Goal: Transaction & Acquisition: Purchase product/service

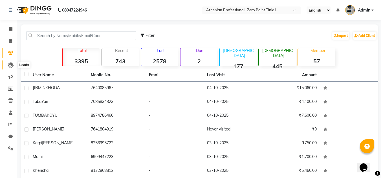
click at [11, 67] on icon at bounding box center [11, 66] width 6 height 6
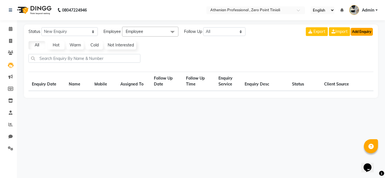
click at [357, 32] on button "Add Enquiry" at bounding box center [361, 32] width 22 height 8
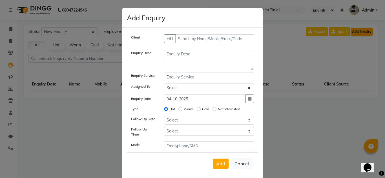
select select "10"
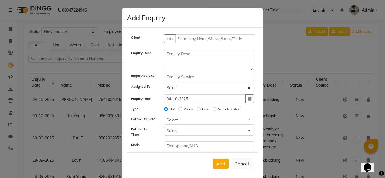
click at [93, 67] on ngb-modal-window "Add Enquiry Client +91 Enquiry Desc Enquiry Service Assigned To Select Abin [ME…" at bounding box center [192, 89] width 385 height 178
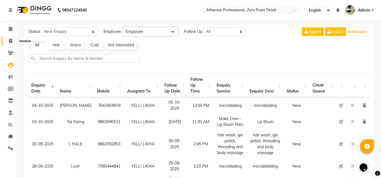
click at [14, 43] on span at bounding box center [11, 41] width 10 height 6
select select "service"
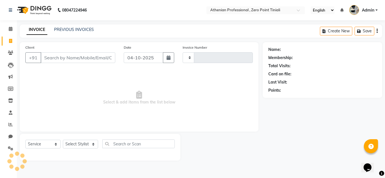
type input "2838"
select select "8300"
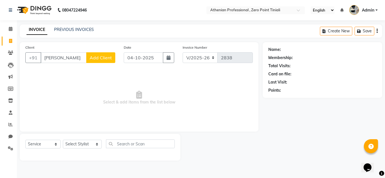
type input "[PERSON_NAME]"
click at [110, 58] on span "Add Client" at bounding box center [101, 58] width 22 height 6
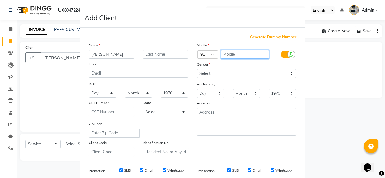
click at [242, 54] on input "text" at bounding box center [245, 54] width 49 height 9
type input "9402821441"
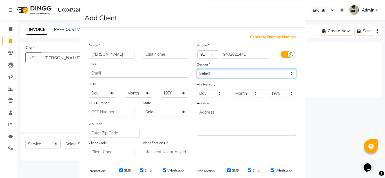
click at [235, 73] on select "Select [DEMOGRAPHIC_DATA] [DEMOGRAPHIC_DATA] Other Prefer Not To Say" at bounding box center [246, 73] width 99 height 9
select select "[DEMOGRAPHIC_DATA]"
click at [197, 69] on select "Select [DEMOGRAPHIC_DATA] [DEMOGRAPHIC_DATA] Other Prefer Not To Say" at bounding box center [246, 73] width 99 height 9
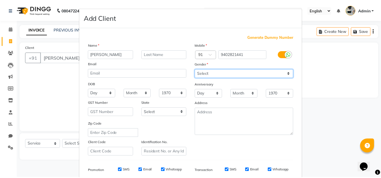
scroll to position [82, 0]
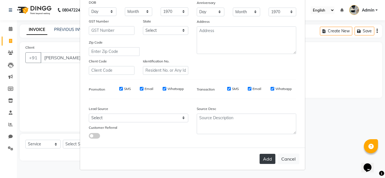
click at [267, 163] on button "Add" at bounding box center [267, 159] width 16 height 10
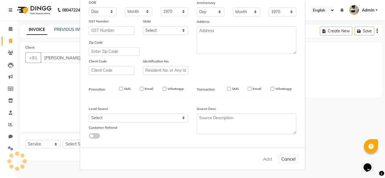
type input "9402821441"
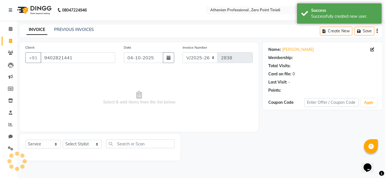
select select "1: Object"
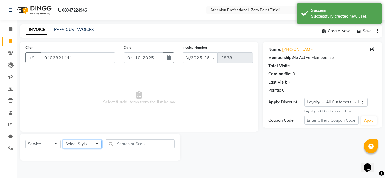
click at [84, 142] on select "Select Stylist [PERSON_NAME][MEDICAL_DATA] Admin [PERSON_NAME] BIHAM LINDUM NEM…" at bounding box center [82, 144] width 39 height 9
select select "80201"
click at [63, 140] on select "Select Stylist [PERSON_NAME][MEDICAL_DATA] Admin [PERSON_NAME] BIHAM LINDUM NEM…" at bounding box center [82, 144] width 39 height 9
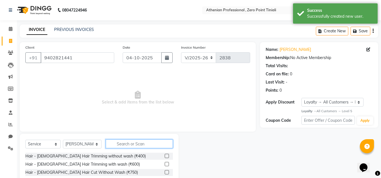
click at [128, 145] on input "text" at bounding box center [139, 144] width 67 height 9
type input "root"
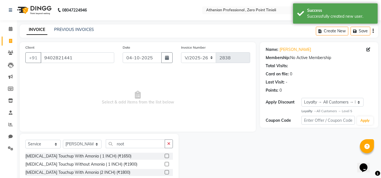
click at [167, 157] on label at bounding box center [167, 156] width 4 height 4
click at [167, 157] on input "checkbox" at bounding box center [167, 157] width 4 height 4
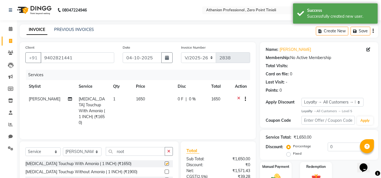
checkbox input "false"
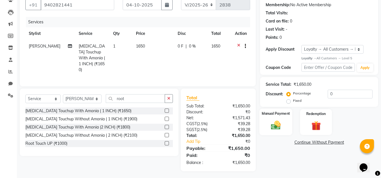
click at [276, 124] on img at bounding box center [276, 125] width 16 height 11
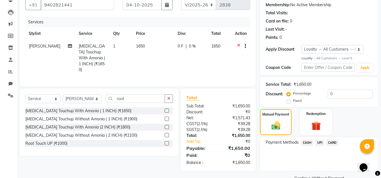
click at [321, 143] on span "UPI" at bounding box center [319, 143] width 9 height 6
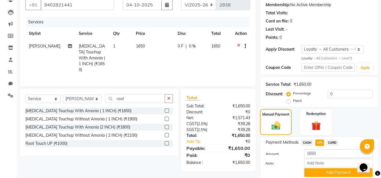
scroll to position [74, 0]
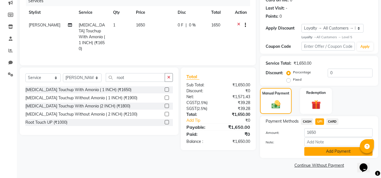
click at [320, 155] on button "Add Payment" at bounding box center [338, 151] width 68 height 9
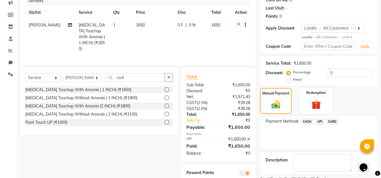
scroll to position [99, 0]
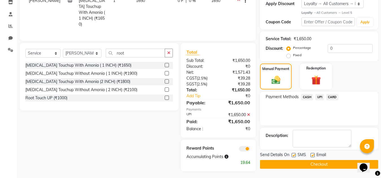
click at [293, 165] on button "Checkout" at bounding box center [319, 164] width 118 height 9
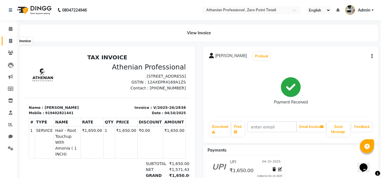
click at [9, 40] on icon at bounding box center [10, 41] width 3 height 4
select select "service"
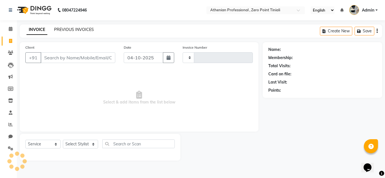
type input "2839"
click at [72, 28] on link "PREVIOUS INVOICES" at bounding box center [74, 29] width 40 height 5
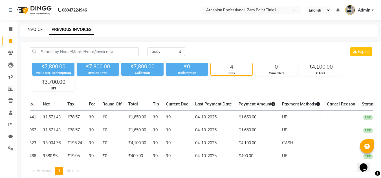
click at [36, 30] on link "INVOICE" at bounding box center [34, 29] width 16 height 5
select select "service"
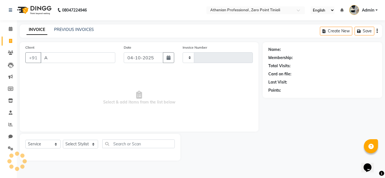
type input "Aj"
type input "2839"
type input "Aja"
select select "8300"
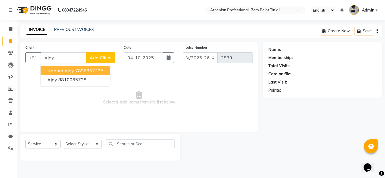
type input "Ajay"
click at [97, 61] on button "Add Client" at bounding box center [100, 57] width 29 height 11
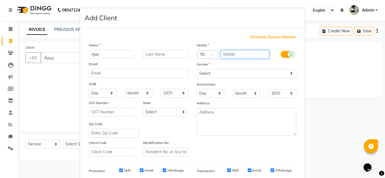
click at [241, 55] on input "text" at bounding box center [245, 54] width 49 height 9
type input "7417331961"
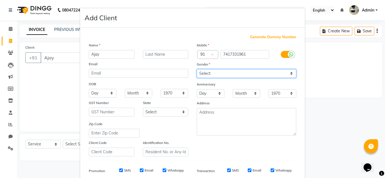
click at [232, 73] on select "Select [DEMOGRAPHIC_DATA] [DEMOGRAPHIC_DATA] Other Prefer Not To Say" at bounding box center [246, 73] width 99 height 9
click at [197, 69] on select "Select [DEMOGRAPHIC_DATA] [DEMOGRAPHIC_DATA] Other Prefer Not To Say" at bounding box center [246, 73] width 99 height 9
click at [227, 71] on select "Select [DEMOGRAPHIC_DATA] [DEMOGRAPHIC_DATA] Other Prefer Not To Say" at bounding box center [246, 73] width 99 height 9
select select "[DEMOGRAPHIC_DATA]"
click at [197, 69] on select "Select [DEMOGRAPHIC_DATA] [DEMOGRAPHIC_DATA] Other Prefer Not To Say" at bounding box center [246, 73] width 99 height 9
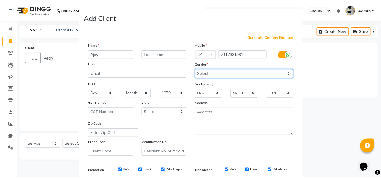
scroll to position [69, 0]
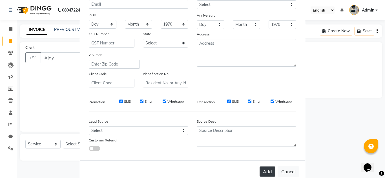
click at [268, 172] on button "Add" at bounding box center [267, 172] width 16 height 10
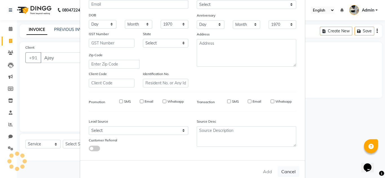
type input "7417331961"
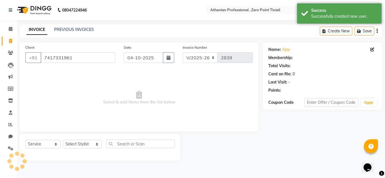
select select "1: Object"
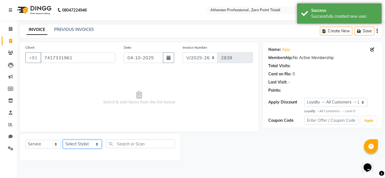
click at [80, 144] on select "Select Stylist [PERSON_NAME][MEDICAL_DATA] Admin [PERSON_NAME] BIHAM LINDUM NEM…" at bounding box center [82, 144] width 39 height 9
select select "80201"
click at [63, 140] on select "Select Stylist [PERSON_NAME][MEDICAL_DATA] Admin [PERSON_NAME] BIHAM LINDUM NEM…" at bounding box center [82, 144] width 39 height 9
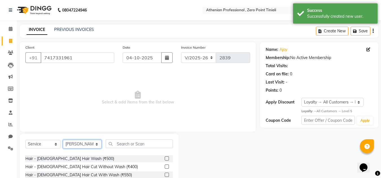
scroll to position [35, 0]
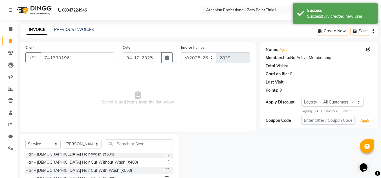
click at [165, 170] on label at bounding box center [167, 170] width 4 height 4
click at [165, 170] on input "checkbox" at bounding box center [167, 171] width 4 height 4
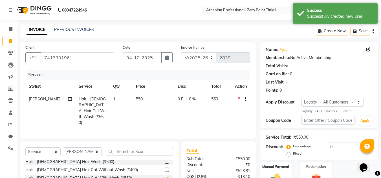
checkbox input "false"
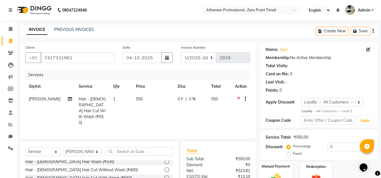
scroll to position [47, 0]
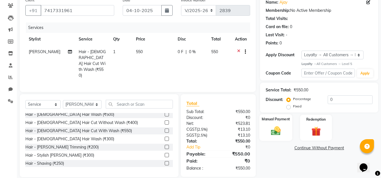
click at [272, 129] on img at bounding box center [276, 131] width 16 height 11
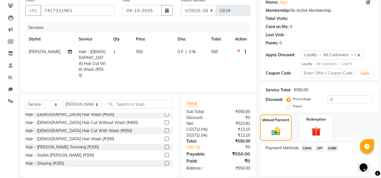
click at [319, 149] on span "UPI" at bounding box center [319, 148] width 9 height 6
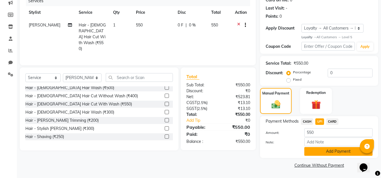
click at [323, 155] on button "Add Payment" at bounding box center [338, 151] width 68 height 9
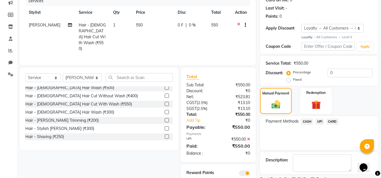
scroll to position [98, 0]
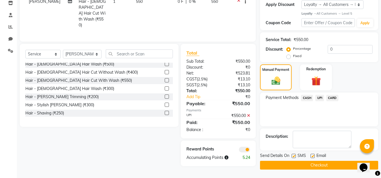
click at [317, 164] on button "Checkout" at bounding box center [319, 165] width 118 height 9
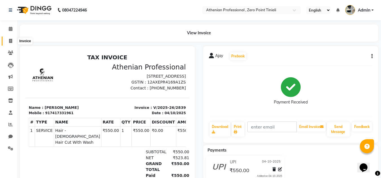
click at [9, 44] on span at bounding box center [11, 41] width 10 height 6
select select "service"
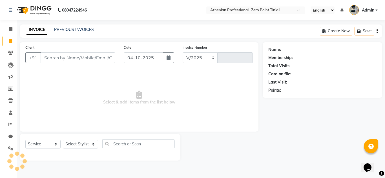
select select "8300"
type input "2840"
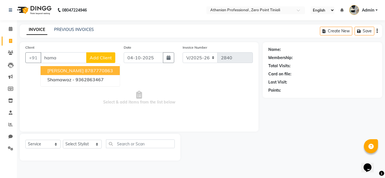
click at [88, 71] on ngb-highlight "8787770863" at bounding box center [99, 71] width 28 height 6
type input "8787770863"
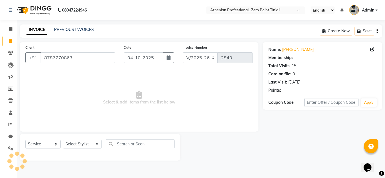
select select "1: Object"
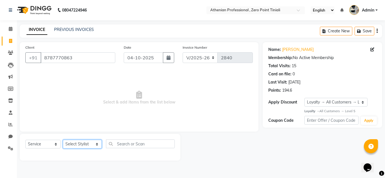
click at [85, 143] on select "Select Stylist [PERSON_NAME][MEDICAL_DATA] Admin [PERSON_NAME] BIHAM LINDUM NEM…" at bounding box center [82, 144] width 39 height 9
select select "92479"
click at [63, 140] on select "Select Stylist [PERSON_NAME][MEDICAL_DATA] Admin [PERSON_NAME] BIHAM LINDUM NEM…" at bounding box center [82, 144] width 39 height 9
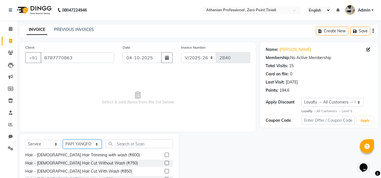
scroll to position [23, 0]
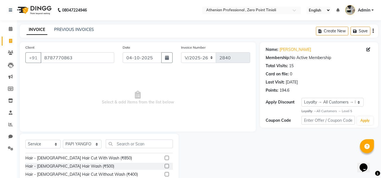
drag, startPoint x: 136, startPoint y: 163, endPoint x: 162, endPoint y: 166, distance: 26.4
click at [165, 166] on label at bounding box center [167, 166] width 4 height 4
click at [165, 166] on input "checkbox" at bounding box center [167, 167] width 4 height 4
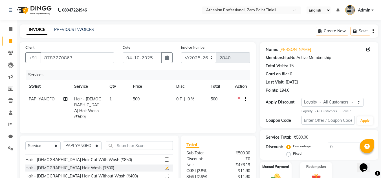
checkbox input "false"
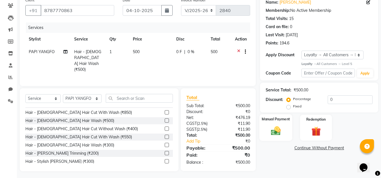
click at [289, 124] on div "Manual Payment" at bounding box center [275, 127] width 33 height 27
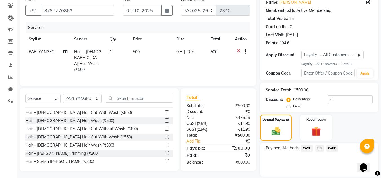
click at [306, 148] on span "CASH" at bounding box center [307, 148] width 12 height 6
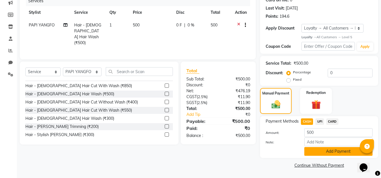
click at [319, 149] on button "Add Payment" at bounding box center [338, 151] width 68 height 9
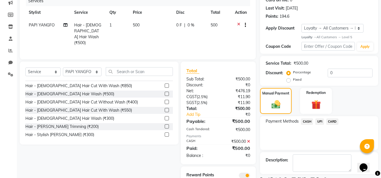
scroll to position [98, 0]
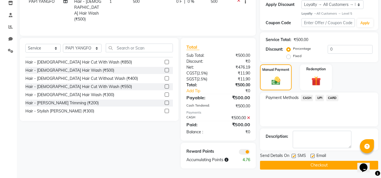
click at [314, 167] on button "Checkout" at bounding box center [319, 165] width 118 height 9
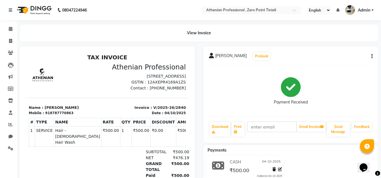
click at [314, 167] on div "CASH [DATE] ₹500.00 Added on [DATE]" at bounding box center [290, 169] width 183 height 27
click at [91, 91] on div at bounding box center [66, 77] width 82 height 28
click at [9, 41] on icon at bounding box center [10, 41] width 3 height 4
select select "service"
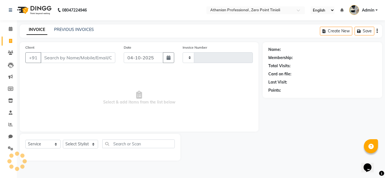
type input "2841"
select select "8300"
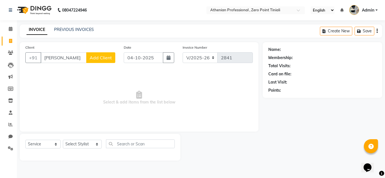
click at [61, 59] on input "[PERSON_NAME]" at bounding box center [64, 57] width 46 height 11
click at [67, 57] on input "[PERSON_NAME]" at bounding box center [64, 57] width 46 height 11
type input "[PERSON_NAME]"
click at [100, 61] on button "Add Client" at bounding box center [100, 57] width 29 height 11
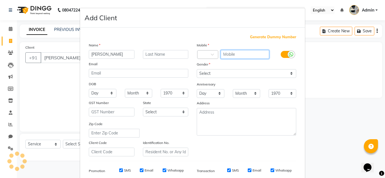
click at [236, 55] on input "text" at bounding box center [245, 54] width 49 height 9
type input "8974100539"
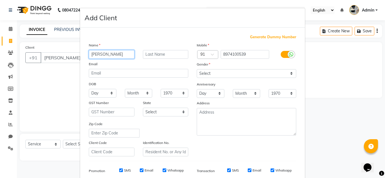
drag, startPoint x: 125, startPoint y: 56, endPoint x: 98, endPoint y: 56, distance: 26.8
click at [98, 56] on input "[PERSON_NAME]" at bounding box center [112, 54] width 46 height 9
type input "[PERSON_NAME]"
click at [157, 55] on input "text" at bounding box center [166, 54] width 46 height 9
paste input "Mamung"
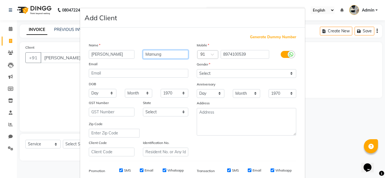
type input "Mamung"
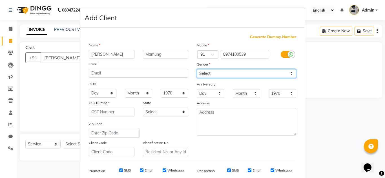
click at [254, 70] on select "Select [DEMOGRAPHIC_DATA] [DEMOGRAPHIC_DATA] Other Prefer Not To Say" at bounding box center [246, 73] width 99 height 9
select select "[DEMOGRAPHIC_DATA]"
click at [197, 69] on select "Select [DEMOGRAPHIC_DATA] [DEMOGRAPHIC_DATA] Other Prefer Not To Say" at bounding box center [246, 73] width 99 height 9
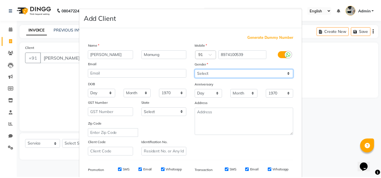
scroll to position [82, 0]
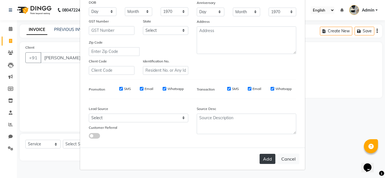
click at [264, 159] on button "Add" at bounding box center [267, 159] width 16 height 10
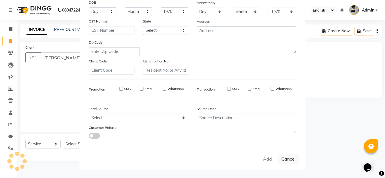
type input "8974100539"
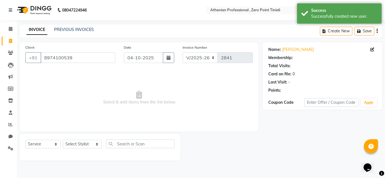
select select "1: Object"
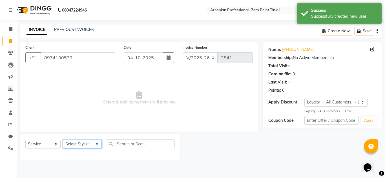
click at [85, 147] on select "Select Stylist [PERSON_NAME][MEDICAL_DATA] Admin [PERSON_NAME] BIHAM LINDUM NEM…" at bounding box center [82, 144] width 39 height 9
select select "80200"
click at [63, 140] on select "Select Stylist [PERSON_NAME][MEDICAL_DATA] Admin [PERSON_NAME] BIHAM LINDUM NEM…" at bounding box center [82, 144] width 39 height 9
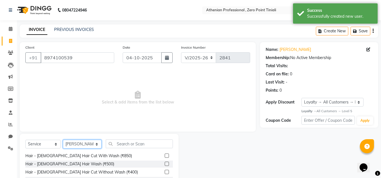
scroll to position [25, 0]
click at [165, 157] on label at bounding box center [167, 156] width 4 height 4
click at [165, 157] on input "checkbox" at bounding box center [167, 156] width 4 height 4
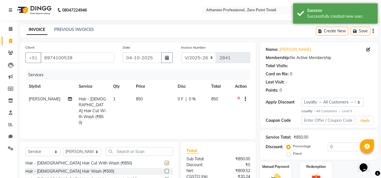
checkbox input "false"
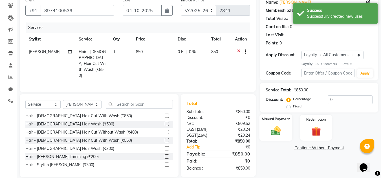
click at [281, 124] on div "Manual Payment" at bounding box center [275, 127] width 33 height 27
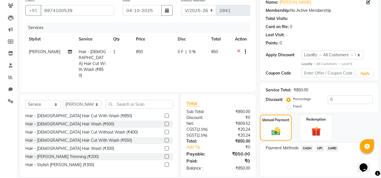
click at [321, 150] on span "UPI" at bounding box center [319, 148] width 9 height 6
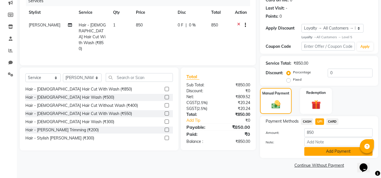
click at [321, 150] on button "Add Payment" at bounding box center [338, 151] width 68 height 9
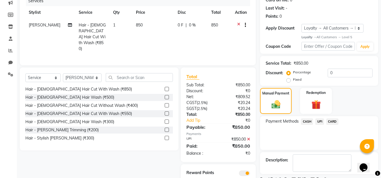
scroll to position [98, 0]
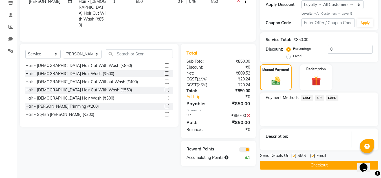
click at [313, 166] on button "Checkout" at bounding box center [319, 165] width 118 height 9
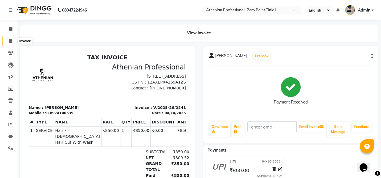
click at [9, 40] on icon at bounding box center [10, 41] width 3 height 4
select select "service"
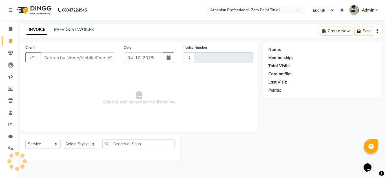
type input "2842"
select select "8300"
click at [69, 30] on link "PREVIOUS INVOICES" at bounding box center [74, 29] width 40 height 5
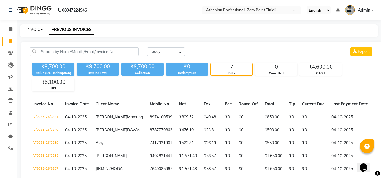
click at [33, 29] on link "INVOICE" at bounding box center [34, 29] width 16 height 5
select select "service"
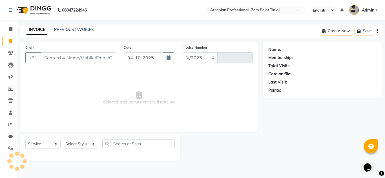
select select "8300"
type input "2842"
click at [71, 58] on input "Client" at bounding box center [78, 57] width 75 height 11
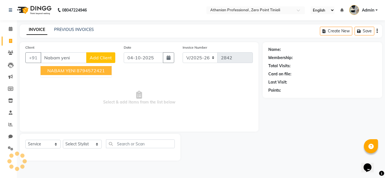
click at [74, 70] on span "NABAM YENI" at bounding box center [61, 71] width 28 height 6
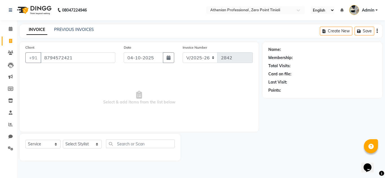
type input "8794572421"
select select "1: Object"
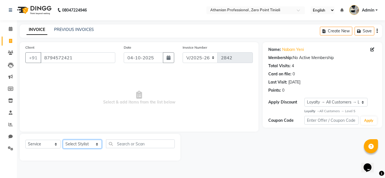
click at [80, 142] on select "Select Stylist [PERSON_NAME][MEDICAL_DATA] Admin [PERSON_NAME] BIHAM LINDUM NEM…" at bounding box center [82, 144] width 39 height 9
select select "80209"
click at [63, 140] on select "Select Stylist [PERSON_NAME][MEDICAL_DATA] Admin [PERSON_NAME] BIHAM LINDUM NEM…" at bounding box center [82, 144] width 39 height 9
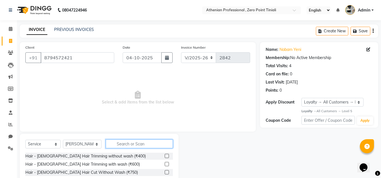
click at [132, 144] on input "text" at bounding box center [139, 144] width 67 height 9
type input "hot"
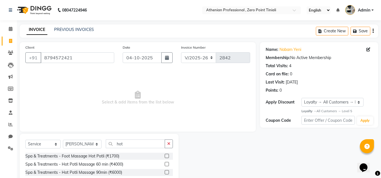
click at [165, 173] on label at bounding box center [167, 172] width 4 height 4
click at [165, 173] on input "checkbox" at bounding box center [167, 173] width 4 height 4
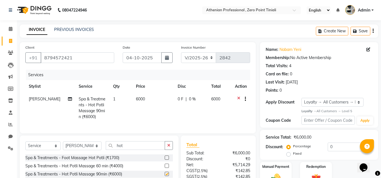
checkbox input "false"
click at [189, 99] on span "0 %" at bounding box center [192, 99] width 7 height 6
select select "80209"
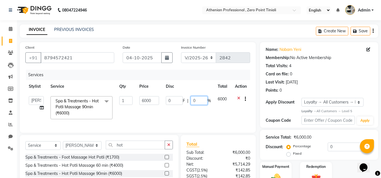
click at [196, 100] on input "0" at bounding box center [198, 100] width 17 height 9
type input "15"
click at [206, 110] on td "0 F | 15 %" at bounding box center [188, 108] width 52 height 30
select select "80209"
click at [221, 124] on div "Services Stylist Service Qty Price Disc Total Action Abin [MEDICAL_DATA] Admin …" at bounding box center [137, 98] width 225 height 57
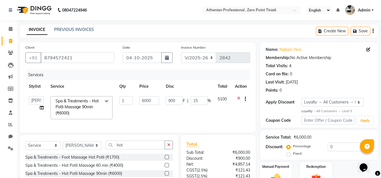
scroll to position [53, 0]
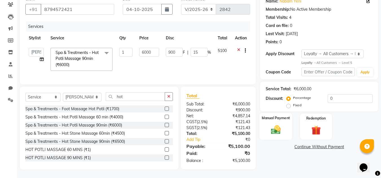
click at [283, 127] on img at bounding box center [276, 130] width 16 height 11
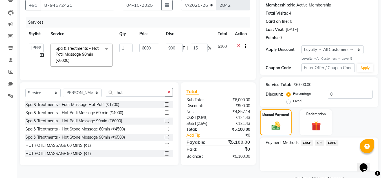
click at [332, 143] on span "CARD" at bounding box center [332, 143] width 12 height 6
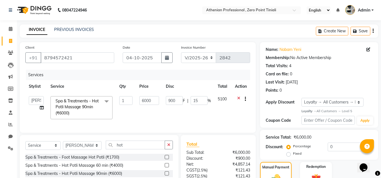
scroll to position [74, 0]
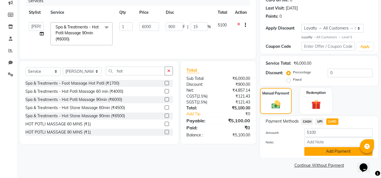
click at [335, 153] on button "Add Payment" at bounding box center [338, 151] width 68 height 9
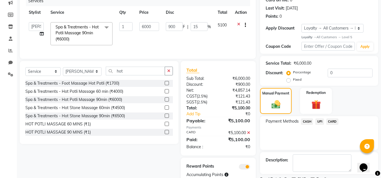
scroll to position [98, 0]
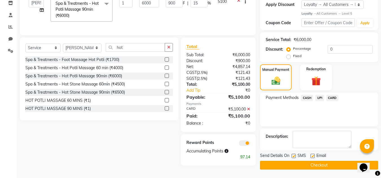
click at [318, 165] on button "Checkout" at bounding box center [319, 165] width 118 height 9
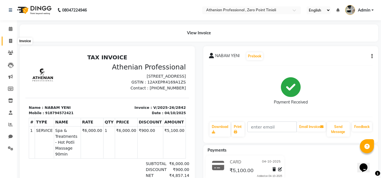
click at [10, 41] on icon at bounding box center [10, 41] width 3 height 4
select select "service"
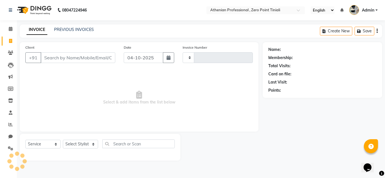
type input "2843"
select select "8300"
click at [70, 28] on link "PREVIOUS INVOICES" at bounding box center [74, 29] width 40 height 5
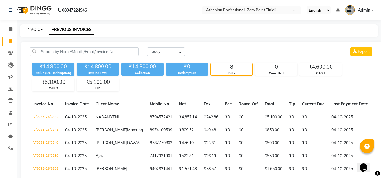
click at [32, 27] on link "INVOICE" at bounding box center [34, 29] width 16 height 5
select select "service"
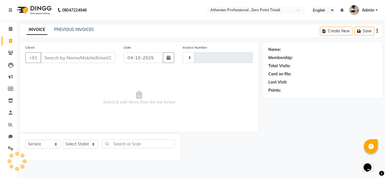
type input "2843"
select select "8300"
click at [9, 65] on icon at bounding box center [11, 66] width 6 height 6
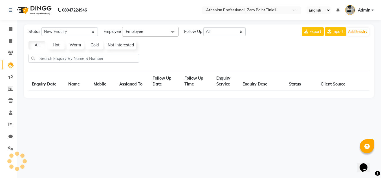
select select "10"
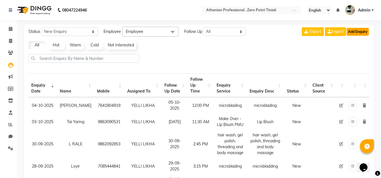
click at [358, 30] on button "Add Enquiry" at bounding box center [357, 32] width 22 height 8
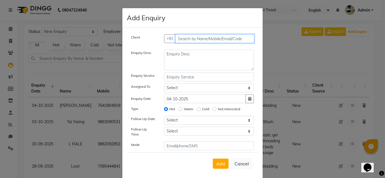
click at [197, 39] on input "text" at bounding box center [214, 38] width 79 height 9
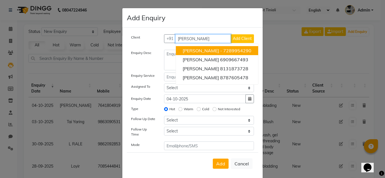
click at [219, 55] on button "[PERSON_NAME] - 7289954290" at bounding box center [217, 50] width 82 height 9
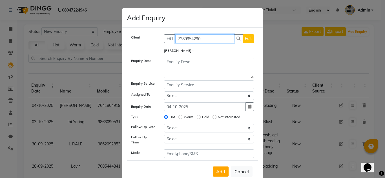
type input "7289954290"
click at [201, 53] on div "[PERSON_NAME] -" at bounding box center [209, 52] width 99 height 8
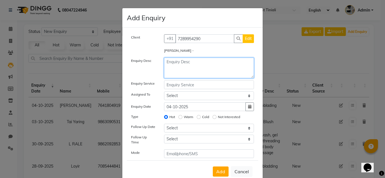
click at [198, 60] on textarea at bounding box center [209, 68] width 90 height 21
drag, startPoint x: 196, startPoint y: 61, endPoint x: 163, endPoint y: 66, distance: 33.6
click at [164, 66] on textarea "hair spa" at bounding box center [209, 68] width 90 height 21
type textarea "hair spa"
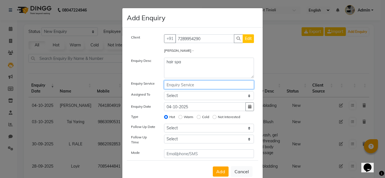
click at [170, 83] on input "text" at bounding box center [209, 85] width 90 height 9
paste input "hair spa"
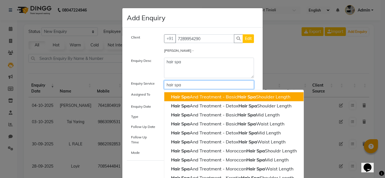
type input "hair spa"
click at [160, 95] on div "Select [PERSON_NAME][MEDICAL_DATA] Admin [PERSON_NAME] BIHAM LINDUM NEME MAHIND…" at bounding box center [209, 96] width 99 height 9
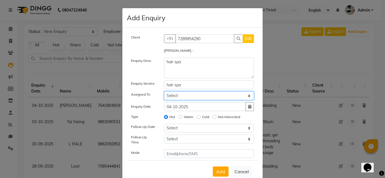
click at [175, 98] on select "Select [PERSON_NAME][MEDICAL_DATA] Admin [PERSON_NAME] BIHAM LINDUM NEME MAHIND…" at bounding box center [209, 96] width 90 height 9
select select "80198"
click at [164, 92] on select "Select [PERSON_NAME][MEDICAL_DATA] Admin [PERSON_NAME] BIHAM LINDUM NEME MAHIND…" at bounding box center [209, 96] width 90 height 9
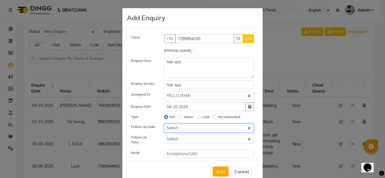
click at [184, 128] on select "Select [DATE] [DATE] [DATE] ([DATE]) [DATE] ([DATE]) [DATE] ([DATE]) [DATE] ([D…" at bounding box center [209, 128] width 90 height 9
select select "[DATE]"
click at [164, 124] on select "Select [DATE] [DATE] [DATE] ([DATE]) [DATE] ([DATE]) [DATE] ([DATE]) [DATE] ([D…" at bounding box center [209, 128] width 90 height 9
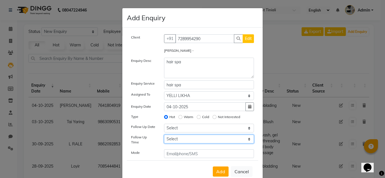
click at [176, 138] on select "Select 07:00 AM 07:15 AM 07:30 AM 07:45 AM 08:00 AM 08:15 AM 08:30 AM 08:45 AM …" at bounding box center [209, 139] width 90 height 9
select select "810"
click at [164, 135] on select "Select 07:00 AM 07:15 AM 07:30 AM 07:45 AM 08:00 AM 08:15 AM 08:30 AM 08:45 AM …" at bounding box center [209, 139] width 90 height 9
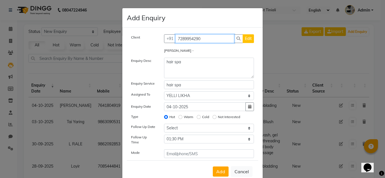
drag, startPoint x: 203, startPoint y: 38, endPoint x: 174, endPoint y: 38, distance: 29.0
click at [175, 38] on input "7289954290" at bounding box center [204, 38] width 59 height 9
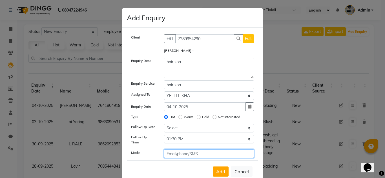
click at [202, 150] on input "text" at bounding box center [209, 154] width 90 height 9
paste input "7289954290"
type input "7289954290"
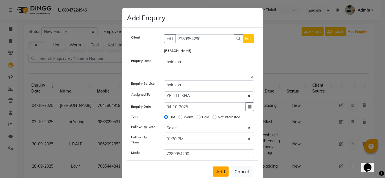
click at [219, 167] on button "Add" at bounding box center [221, 172] width 16 height 10
select select
radio input "false"
select select
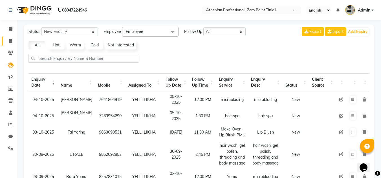
click at [11, 40] on icon at bounding box center [10, 41] width 3 height 4
select select "service"
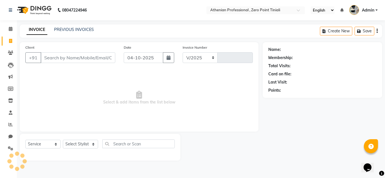
select select "8300"
type input "2843"
click at [9, 29] on icon at bounding box center [11, 29] width 4 height 4
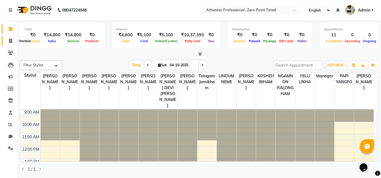
click at [10, 40] on icon at bounding box center [10, 41] width 3 height 4
select select "service"
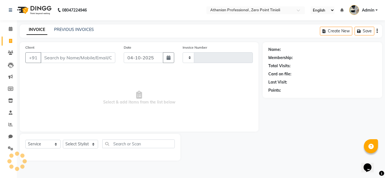
type input "2843"
select select "8300"
click at [76, 28] on link "PREVIOUS INVOICES" at bounding box center [74, 29] width 40 height 5
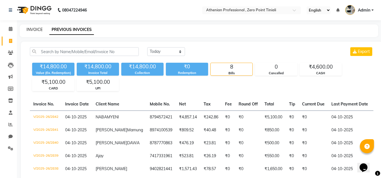
click at [34, 29] on link "INVOICE" at bounding box center [34, 29] width 16 height 5
select select "service"
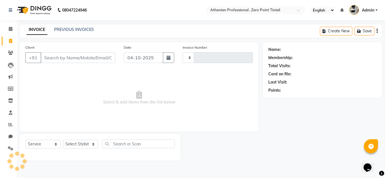
type input "2843"
select select "8300"
click at [74, 28] on link "PREVIOUS INVOICES" at bounding box center [74, 29] width 40 height 5
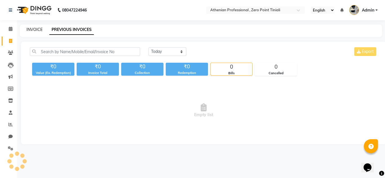
click at [37, 29] on link "INVOICE" at bounding box center [34, 29] width 16 height 5
select select "service"
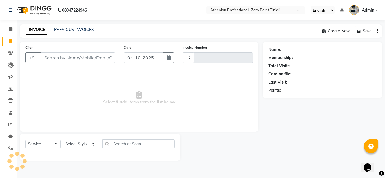
type input "2843"
select select "8300"
click at [10, 30] on icon at bounding box center [11, 29] width 4 height 4
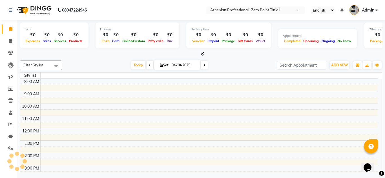
click at [10, 30] on icon at bounding box center [11, 29] width 4 height 4
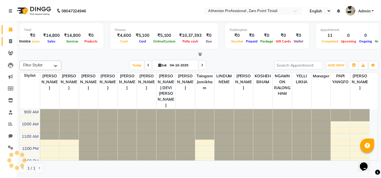
scroll to position [74, 0]
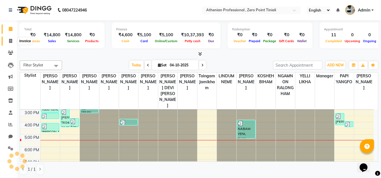
click at [9, 43] on span at bounding box center [11, 41] width 10 height 6
select select "8300"
select select "service"
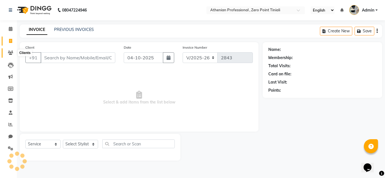
click at [8, 52] on icon at bounding box center [10, 53] width 5 height 4
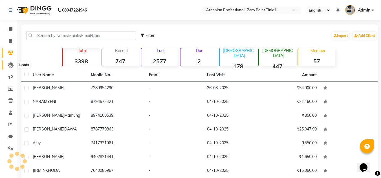
click at [12, 64] on icon at bounding box center [11, 66] width 6 height 6
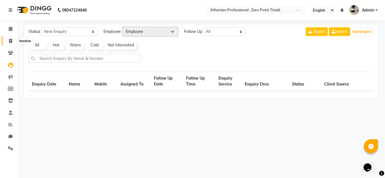
click at [13, 41] on span at bounding box center [11, 41] width 10 height 6
select select "service"
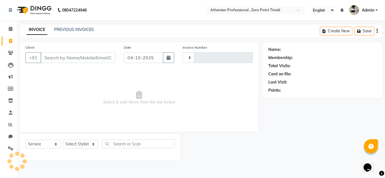
type input "2843"
select select "8300"
click at [67, 31] on link "PREVIOUS INVOICES" at bounding box center [74, 29] width 40 height 5
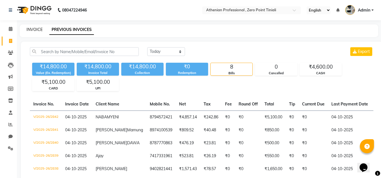
click at [34, 28] on link "INVOICE" at bounding box center [34, 29] width 16 height 5
select select "service"
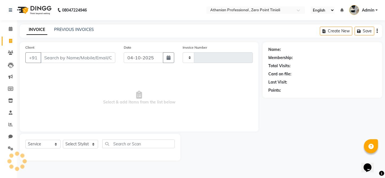
type input "2843"
select select "8300"
click at [65, 28] on link "PREVIOUS INVOICES" at bounding box center [74, 29] width 40 height 5
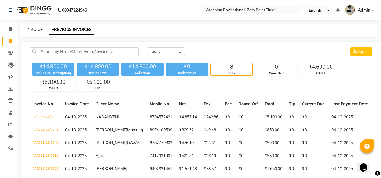
click at [29, 29] on link "INVOICE" at bounding box center [34, 29] width 16 height 5
select select "service"
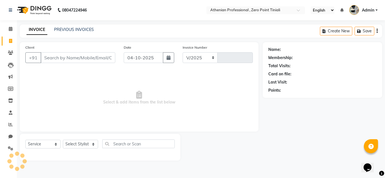
select select "8300"
type input "2843"
click at [71, 29] on link "PREVIOUS INVOICES" at bounding box center [74, 29] width 40 height 5
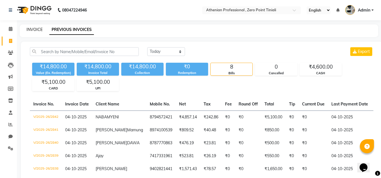
click at [32, 30] on link "INVOICE" at bounding box center [34, 29] width 16 height 5
select select "service"
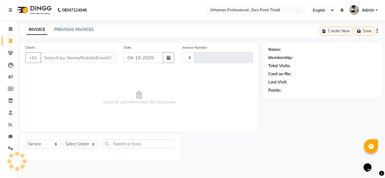
type input "2843"
select select "8300"
click at [66, 28] on link "PREVIOUS INVOICES" at bounding box center [74, 29] width 40 height 5
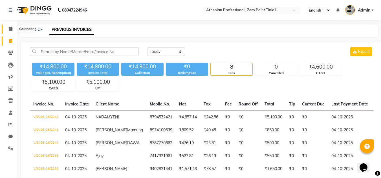
click at [8, 30] on span at bounding box center [11, 29] width 10 height 6
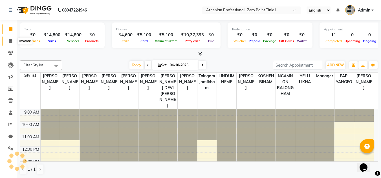
click at [10, 39] on icon at bounding box center [10, 41] width 3 height 4
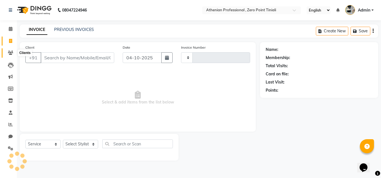
click at [12, 55] on span at bounding box center [11, 53] width 10 height 6
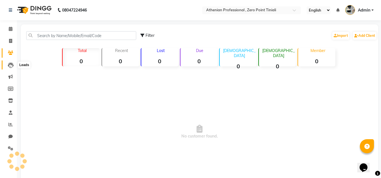
click at [12, 66] on icon at bounding box center [11, 66] width 6 height 6
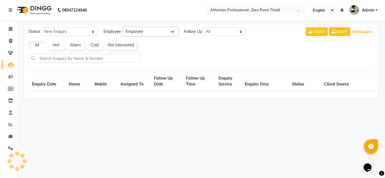
select select "10"
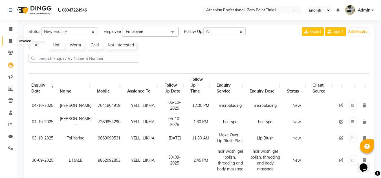
click at [10, 40] on icon at bounding box center [10, 41] width 3 height 4
select select "service"
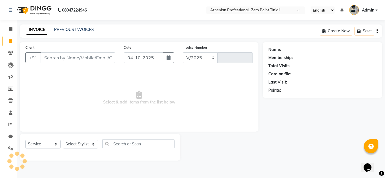
select select "8300"
type input "2843"
click at [75, 28] on link "PREVIOUS INVOICES" at bounding box center [74, 29] width 40 height 5
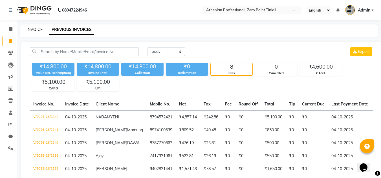
click at [37, 29] on link "INVOICE" at bounding box center [34, 29] width 16 height 5
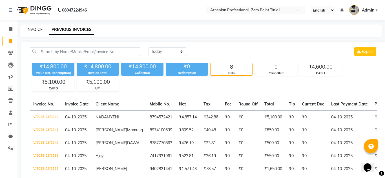
select select "service"
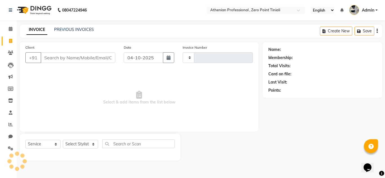
type input "2843"
select select "8300"
click at [64, 26] on div "INVOICE PREVIOUS INVOICES Create New Save" at bounding box center [201, 31] width 362 height 13
